Goal: Register for event/course

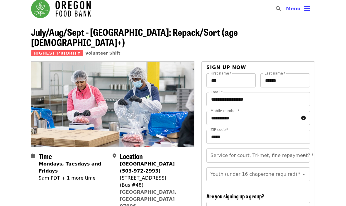
scroll to position [2, 0]
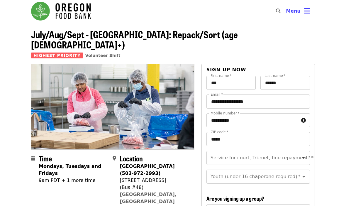
click at [159, 36] on span "July/Aug/Sept - [GEOGRAPHIC_DATA]: Repack/Sort (age [DEMOGRAPHIC_DATA]+)" at bounding box center [134, 39] width 207 height 24
click at [79, 11] on img "Main navigation" at bounding box center [61, 11] width 60 height 19
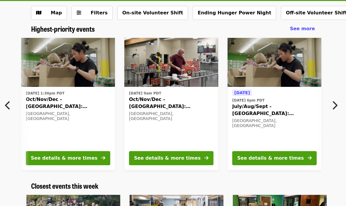
scroll to position [0, 109]
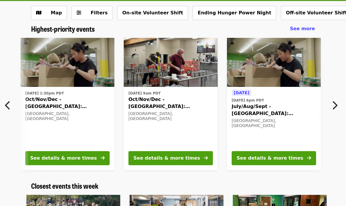
click at [308, 29] on span "See more" at bounding box center [302, 29] width 25 height 6
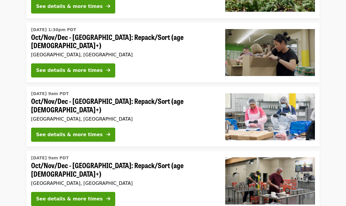
scroll to position [109, 0]
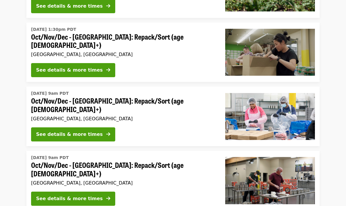
click at [87, 131] on div "See details & more times" at bounding box center [69, 134] width 67 height 7
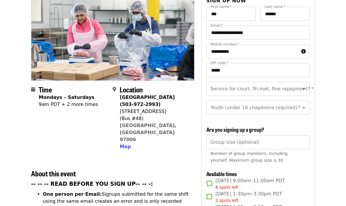
scroll to position [80, 0]
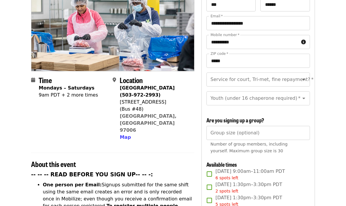
click at [304, 79] on icon "Open" at bounding box center [304, 79] width 3 height 1
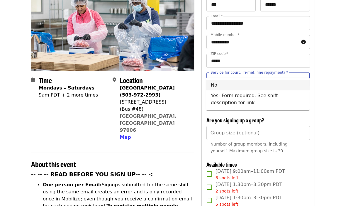
click at [252, 85] on li "No" at bounding box center [258, 85] width 104 height 11
type input "**"
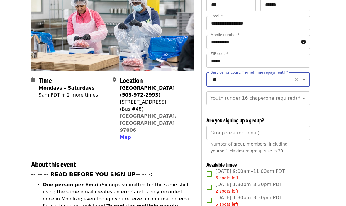
click at [298, 97] on icon "Clear" at bounding box center [297, 99] width 4 height 4
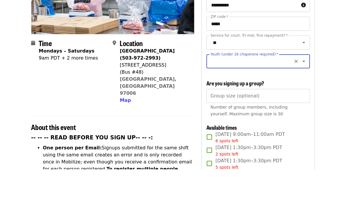
click at [304, 98] on icon "Open" at bounding box center [304, 98] width 3 height 1
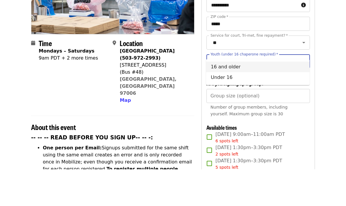
click at [263, 99] on li "16 and older" at bounding box center [258, 104] width 104 height 11
type input "**********"
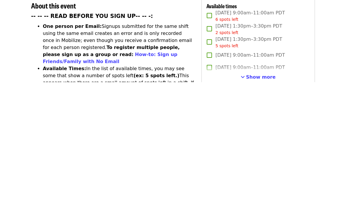
click at [262, 198] on span "Show more" at bounding box center [261, 201] width 30 height 6
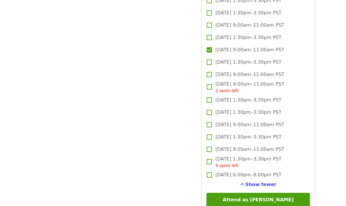
scroll to position [1000, 0]
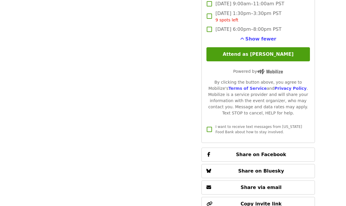
click at [284, 48] on button "Attend as [PERSON_NAME]" at bounding box center [259, 55] width 104 height 14
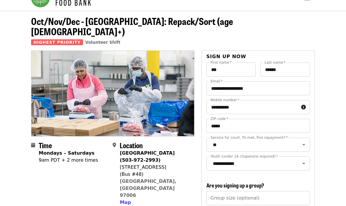
scroll to position [0, 0]
